Goal: Task Accomplishment & Management: Manage account settings

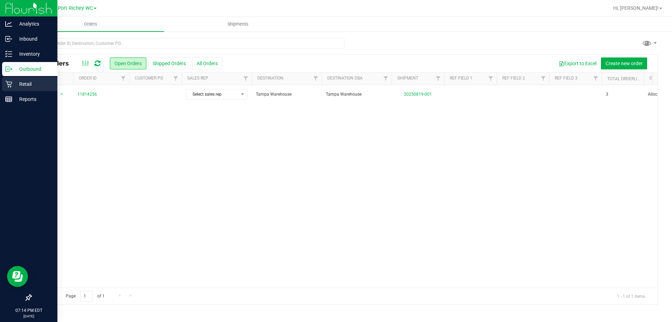
click at [15, 86] on p "Retail" at bounding box center [33, 84] width 42 height 8
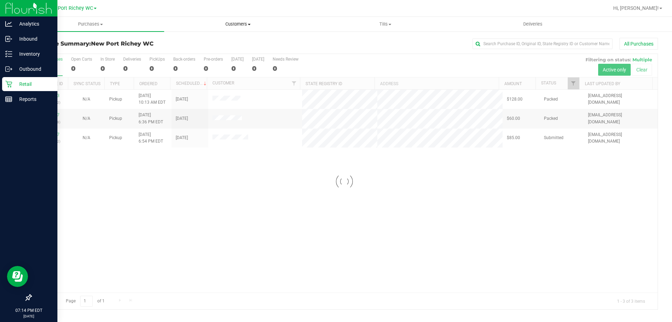
click at [250, 21] on span "Customers" at bounding box center [238, 24] width 147 height 6
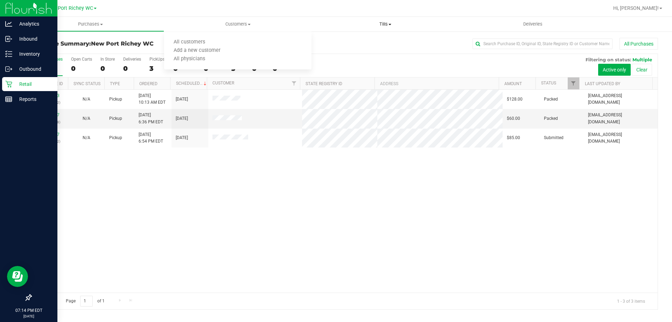
click at [386, 22] on span "Tills" at bounding box center [385, 24] width 147 height 6
click at [373, 42] on li "Manage tills" at bounding box center [385, 42] width 147 height 8
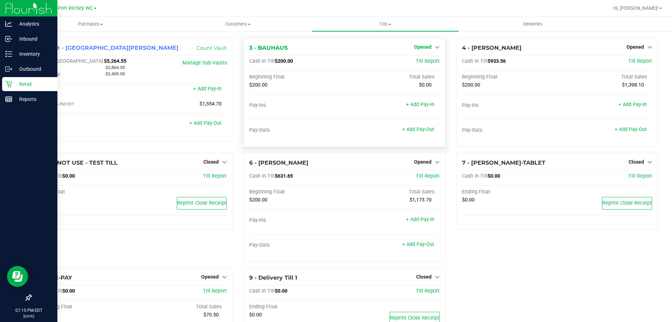
click at [425, 48] on span "Opened" at bounding box center [423, 47] width 18 height 6
click at [427, 62] on link "Close Till" at bounding box center [423, 62] width 19 height 6
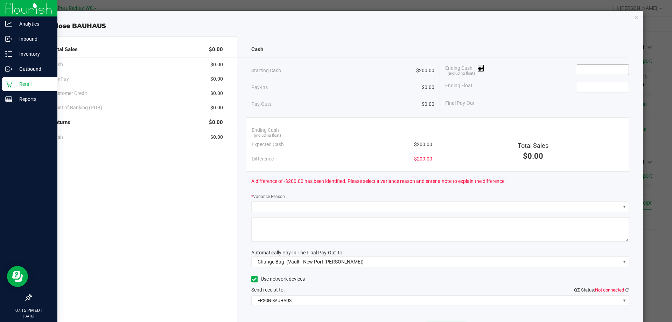
click at [592, 68] on input at bounding box center [602, 70] width 51 height 10
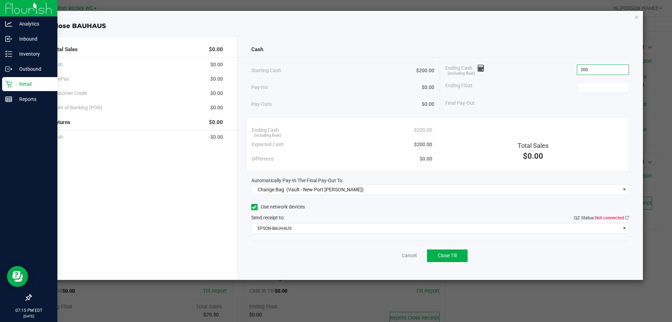
type input "$200.00"
click at [525, 68] on div "Ending Cash (including float) $200.00" at bounding box center [537, 70] width 184 height 18
click at [627, 217] on icon at bounding box center [627, 217] width 4 height 5
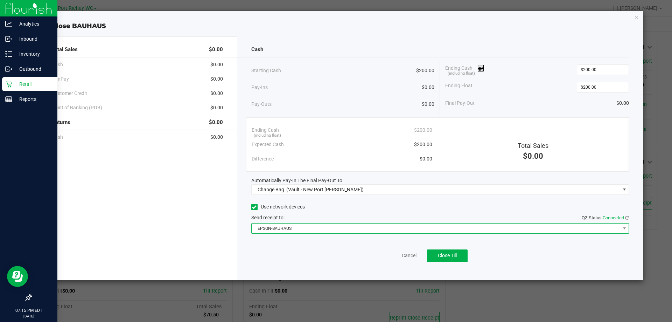
click at [601, 230] on span "EPSON-BAUHAUS" at bounding box center [436, 228] width 369 height 10
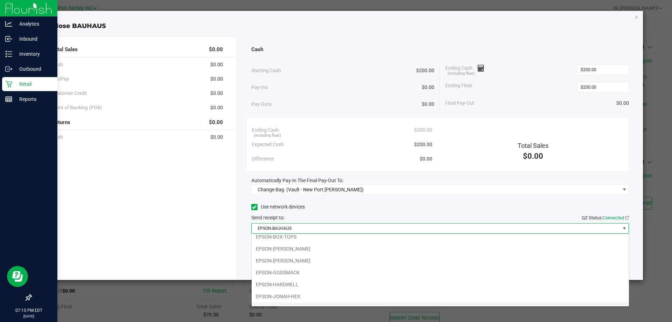
scroll to position [25, 0]
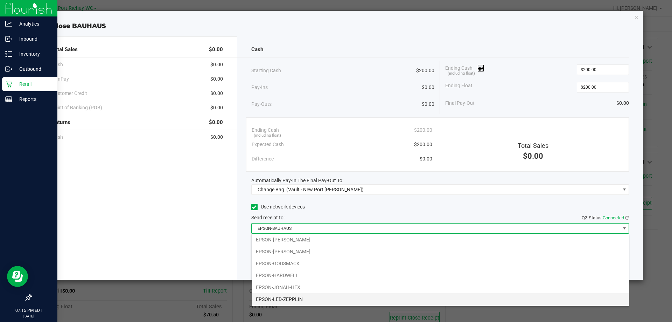
click at [327, 298] on li "EPSON-LED-ZEPPLIN" at bounding box center [440, 299] width 377 height 12
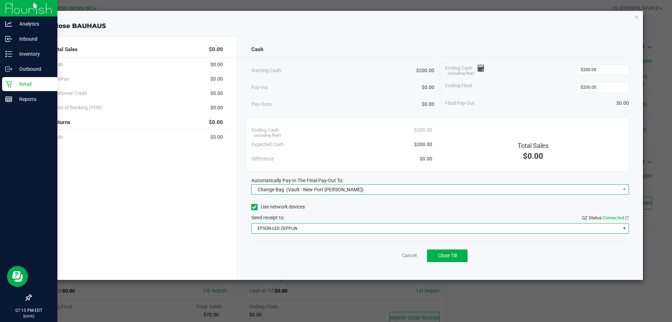
click at [333, 192] on span "(Vault - New Port [PERSON_NAME])" at bounding box center [324, 190] width 77 height 6
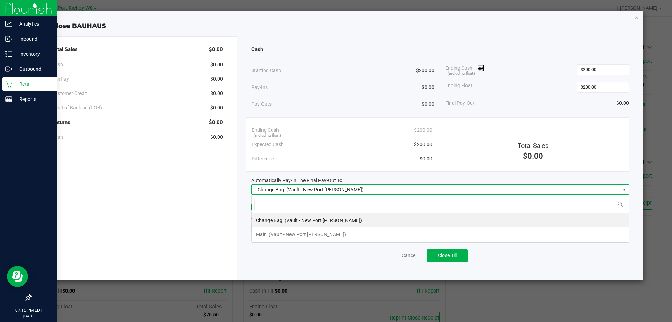
scroll to position [11, 378]
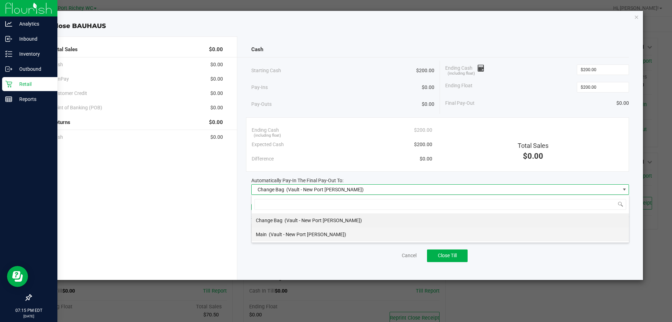
click at [327, 235] on span "(Vault - New Port [PERSON_NAME])" at bounding box center [307, 234] width 77 height 6
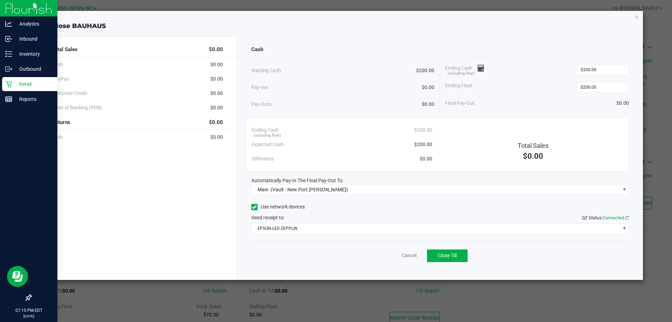
click at [321, 205] on div "Use network devices" at bounding box center [440, 207] width 378 height 11
click at [367, 177] on div "Automatically Pay-In The Final Pay-Out To:" at bounding box center [440, 180] width 378 height 7
click at [537, 256] on div "Cancel Close Till" at bounding box center [440, 254] width 378 height 27
click at [457, 258] on span "Close Till" at bounding box center [447, 255] width 19 height 6
click at [390, 253] on link "Dismiss" at bounding box center [393, 255] width 17 height 7
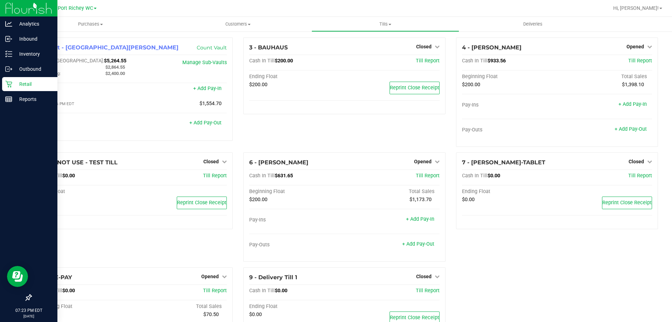
scroll to position [0, 0]
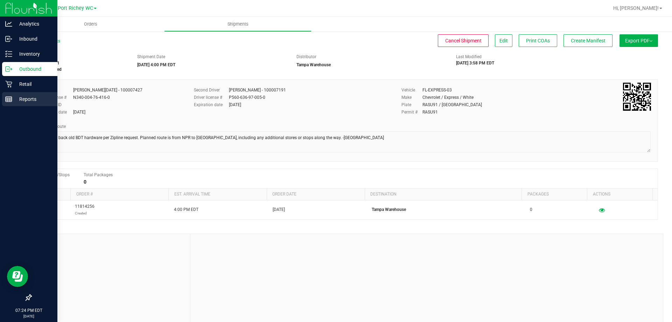
click at [15, 95] on p "Reports" at bounding box center [33, 99] width 42 height 8
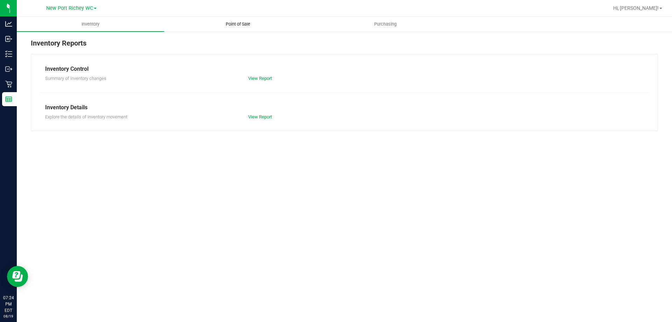
click at [260, 26] on span "Point of Sale" at bounding box center [237, 24] width 43 height 6
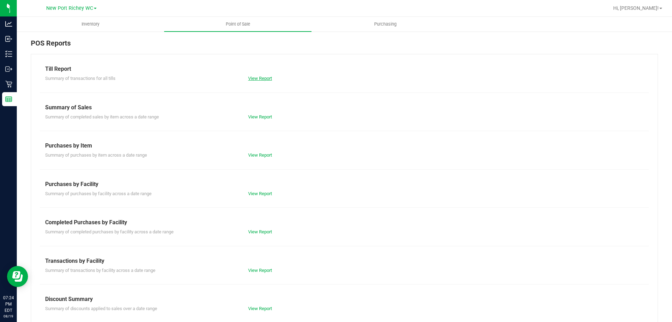
click at [259, 79] on link "View Report" at bounding box center [260, 78] width 24 height 5
